Goal: Information Seeking & Learning: Check status

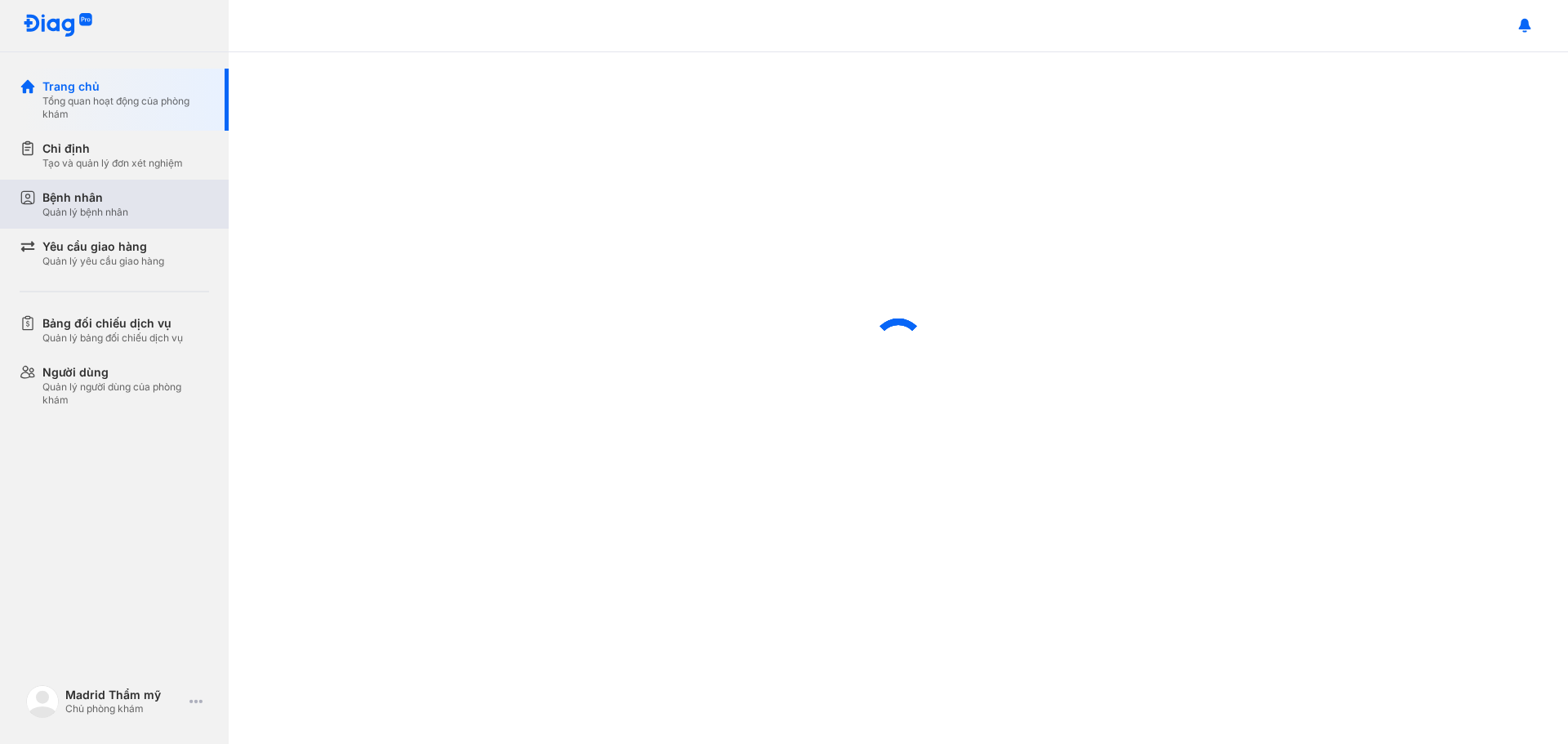
click at [102, 196] on div "Bệnh nhân" at bounding box center [85, 197] width 85 height 16
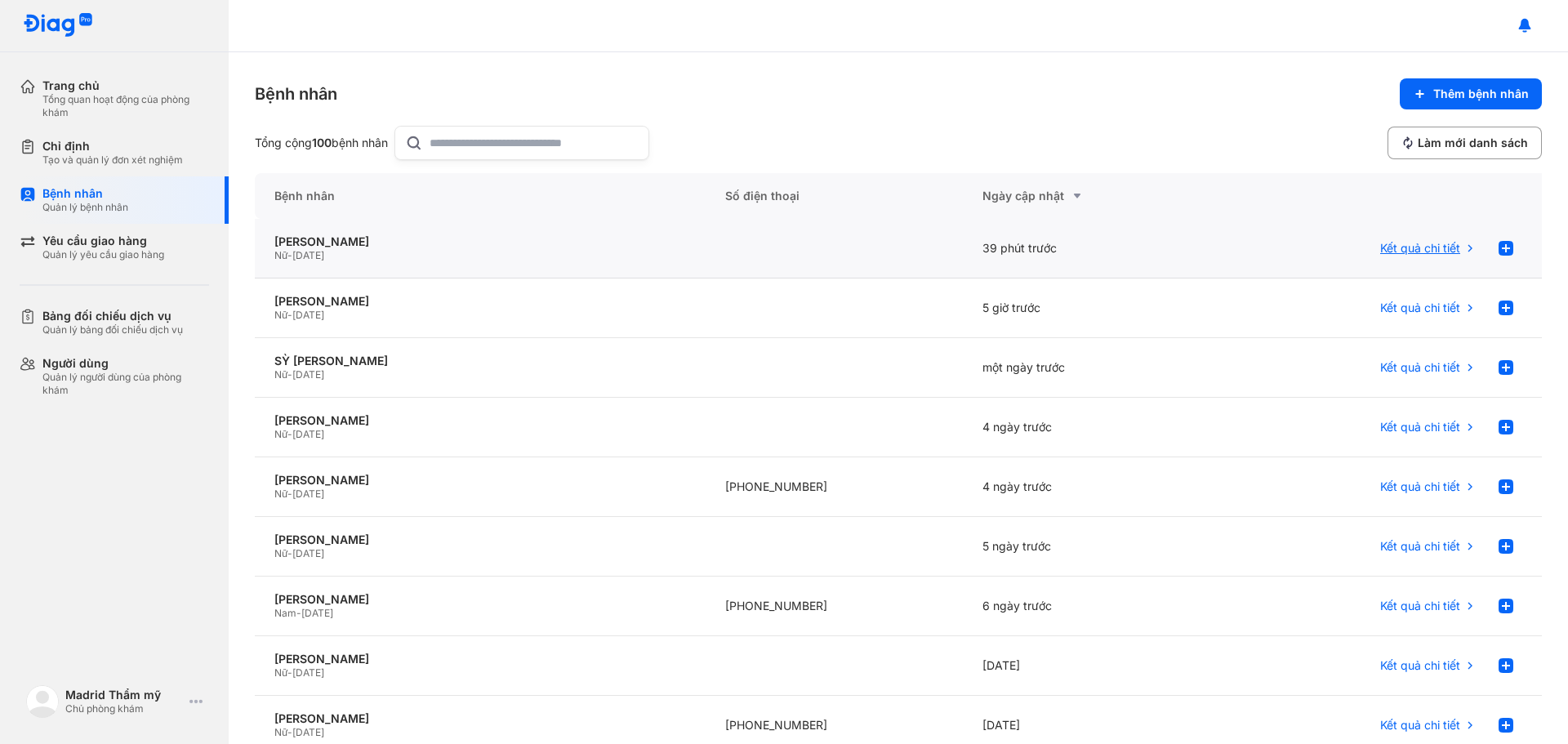
click at [1439, 241] on div "Kết quả chi tiết" at bounding box center [1428, 248] width 96 height 33
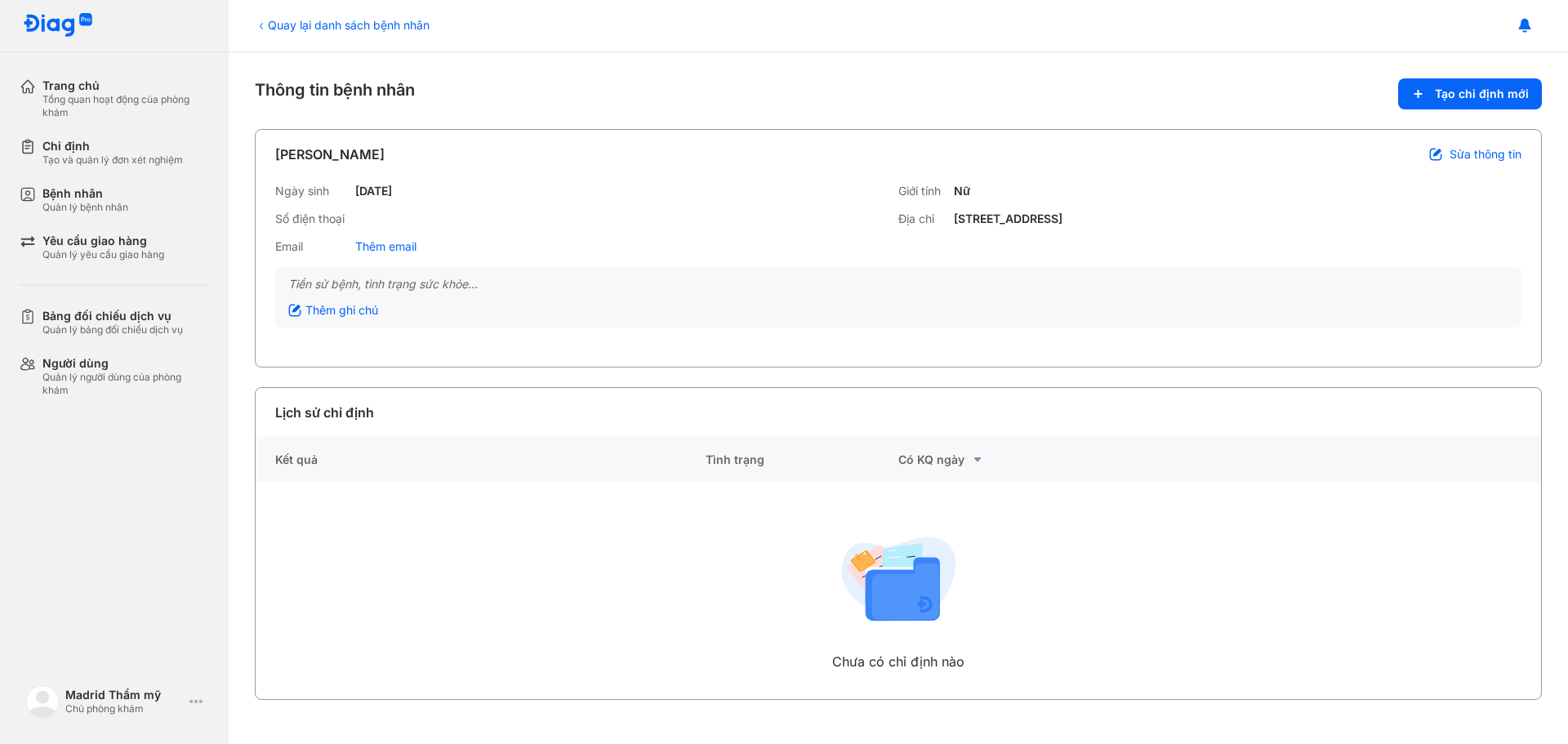
click at [266, 21] on icon at bounding box center [261, 25] width 13 height 13
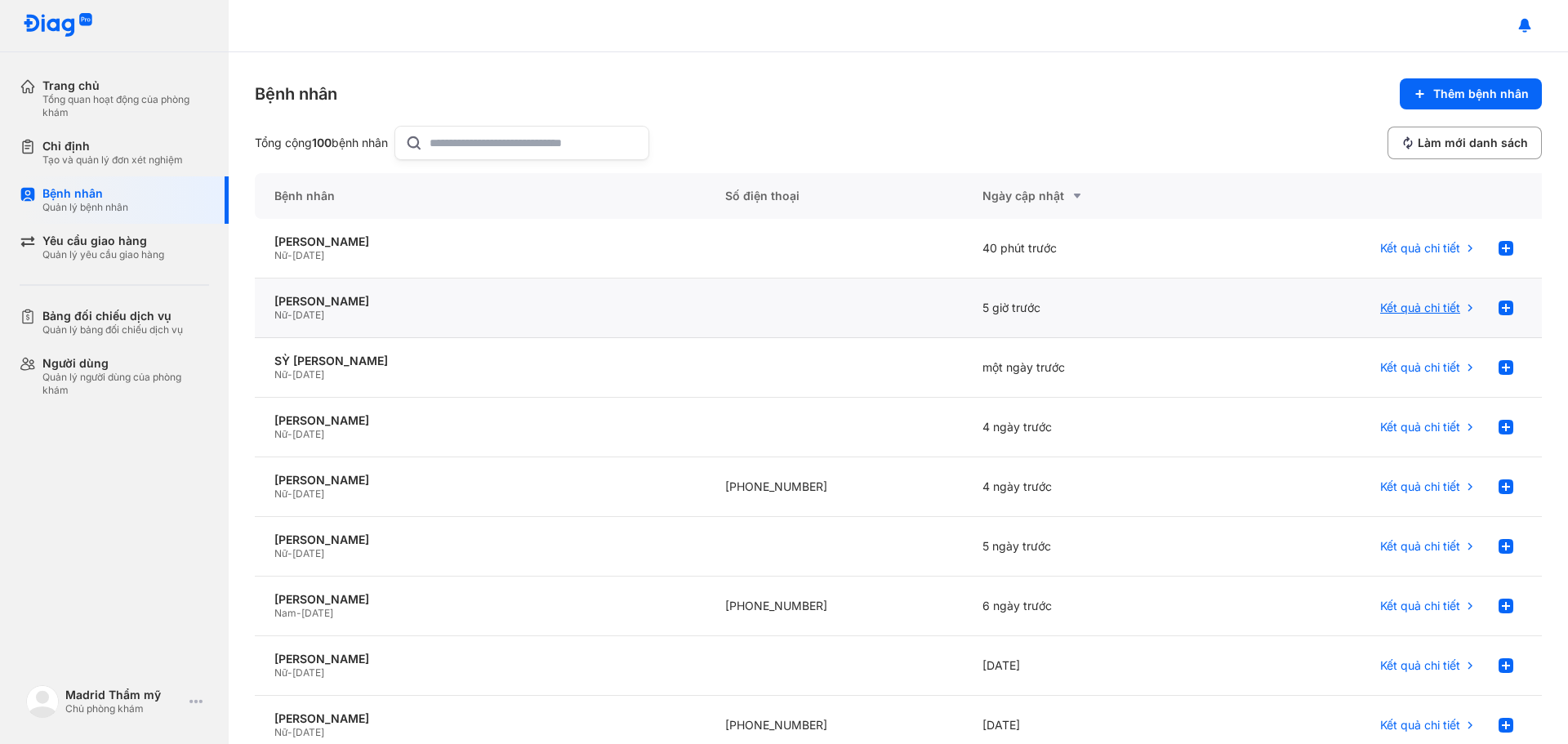
click at [1410, 308] on span "Kết quả chi tiết" at bounding box center [1421, 307] width 80 height 15
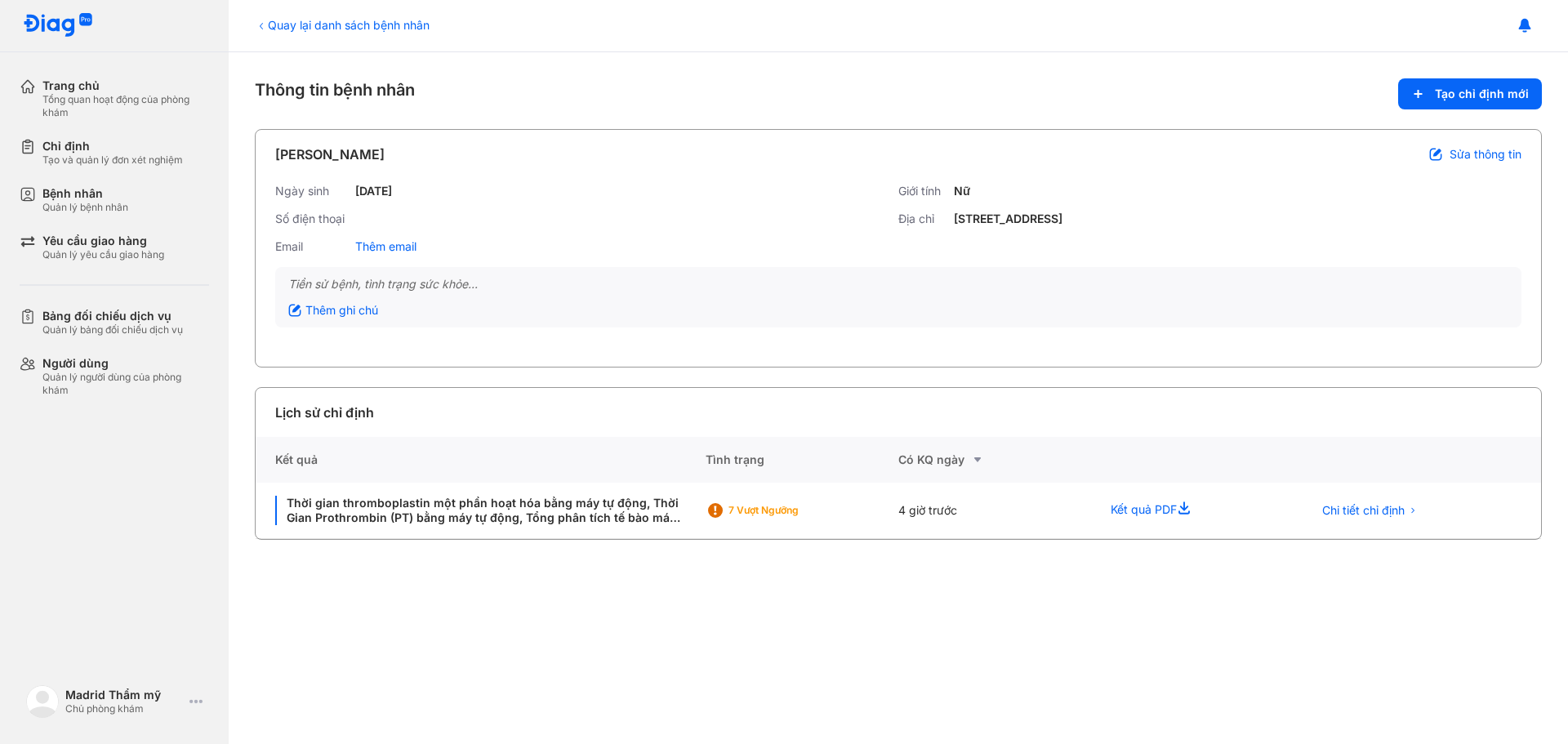
click at [262, 28] on icon at bounding box center [261, 26] width 3 height 7
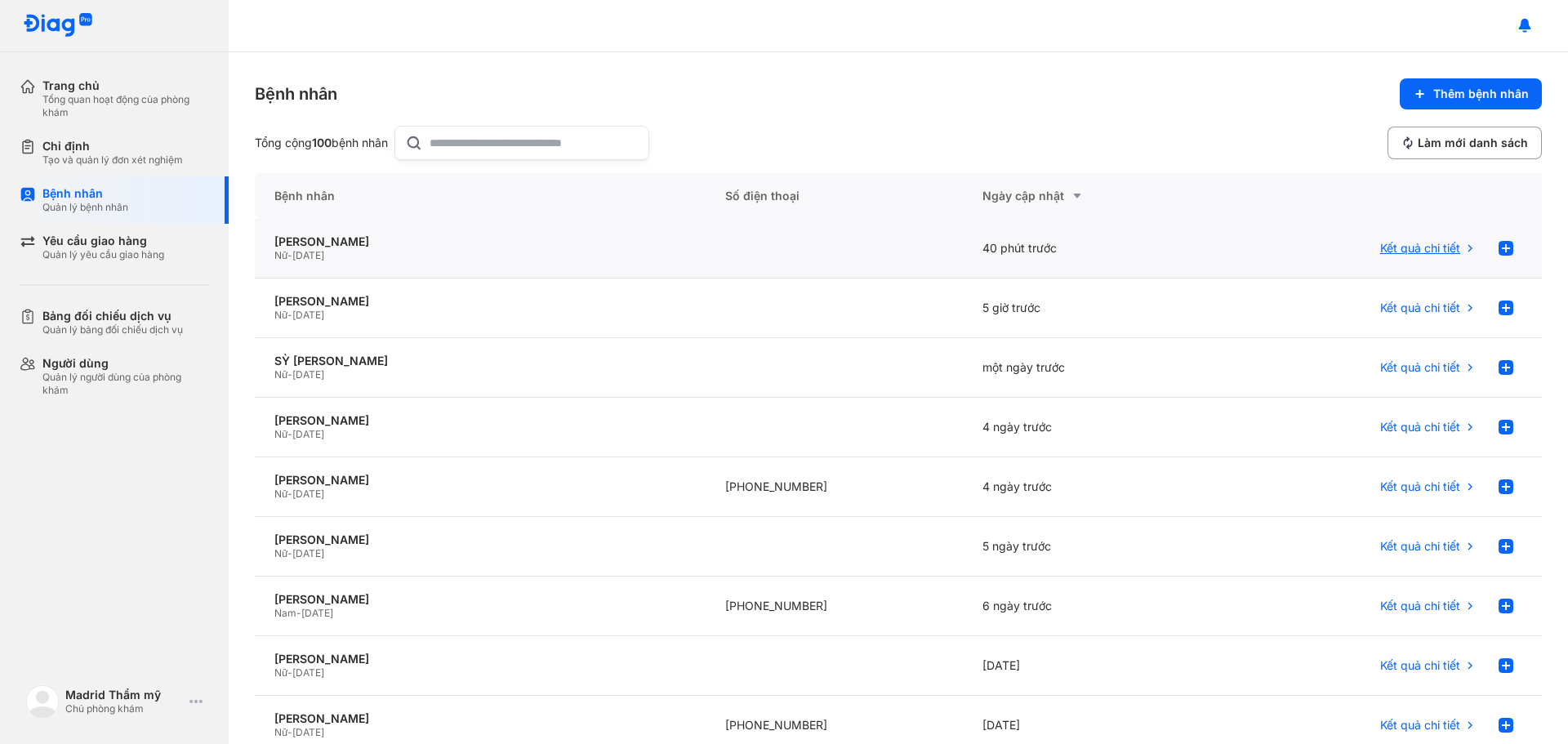
click at [1398, 253] on span "Kết quả chi tiết" at bounding box center [1421, 248] width 80 height 15
